Goal: Go to known website: Access a specific website the user already knows

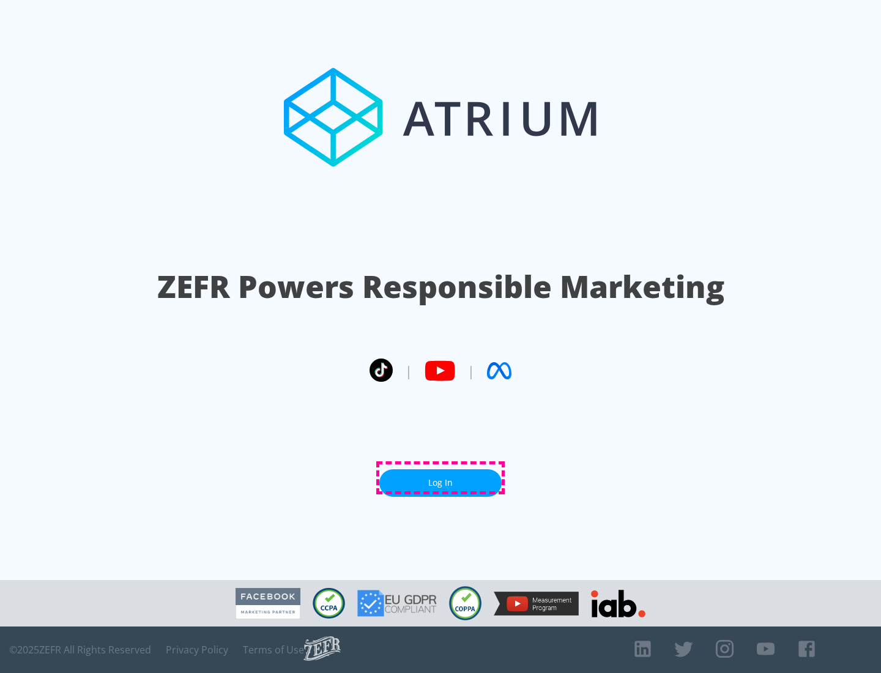
click at [440, 478] on link "Log In" at bounding box center [440, 483] width 122 height 28
